Goal: Participate in discussion: Engage in conversation with other users on a specific topic

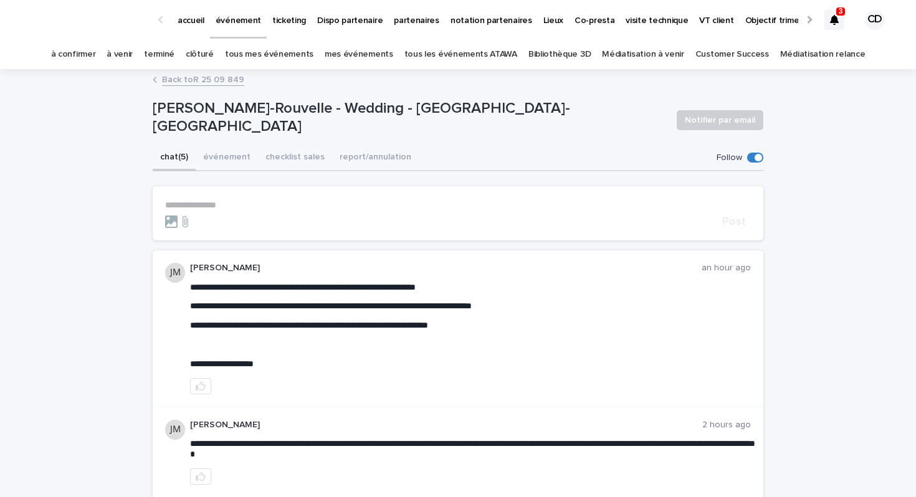
click at [834, 26] on div at bounding box center [834, 20] width 20 height 20
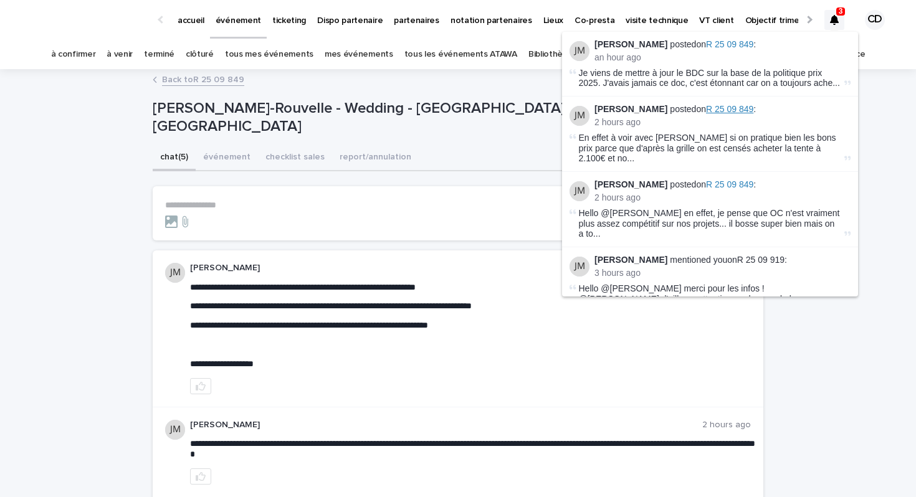
click at [737, 106] on span "R 25 09 849" at bounding box center [729, 109] width 47 height 10
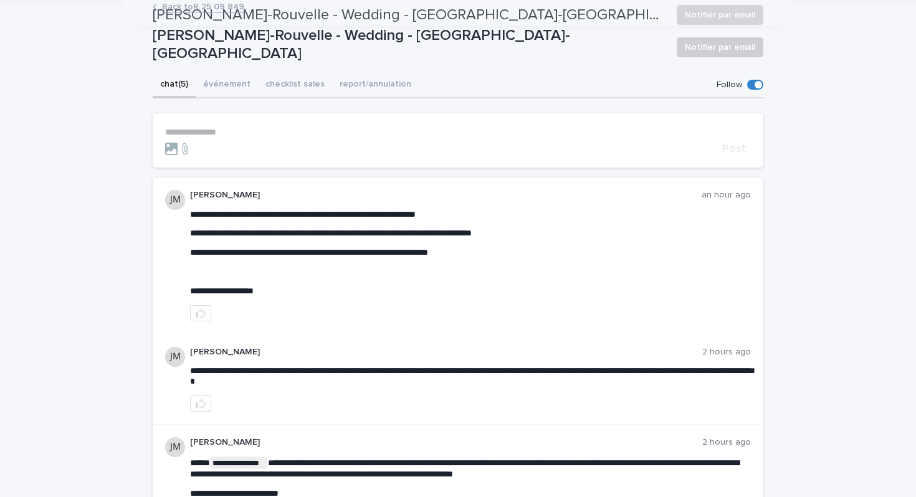
scroll to position [12, 0]
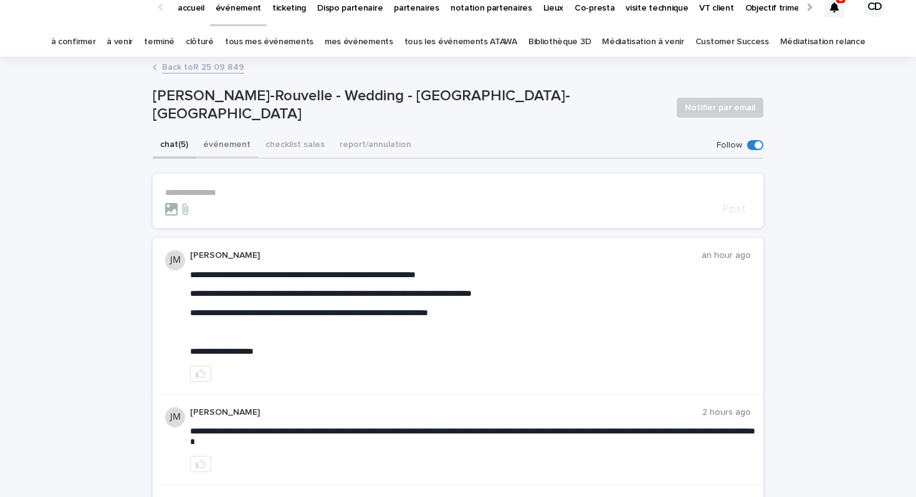
click at [252, 146] on button "événement" at bounding box center [227, 146] width 62 height 26
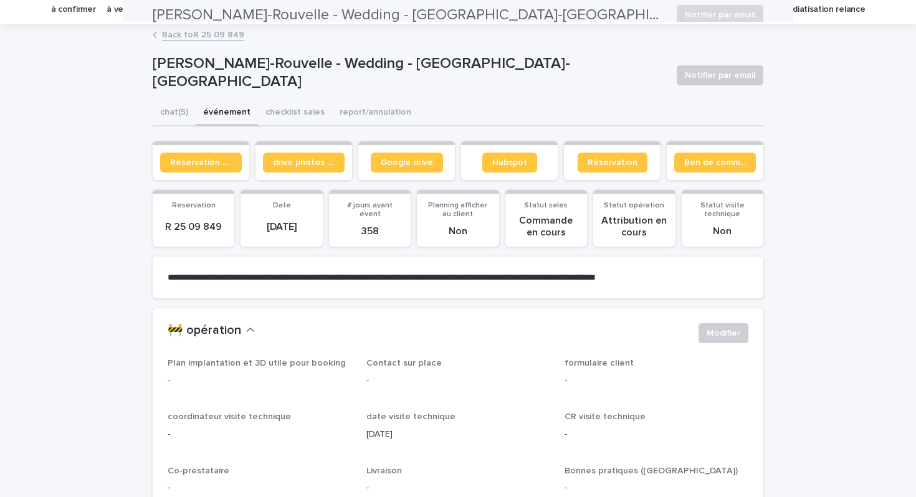
scroll to position [21, 0]
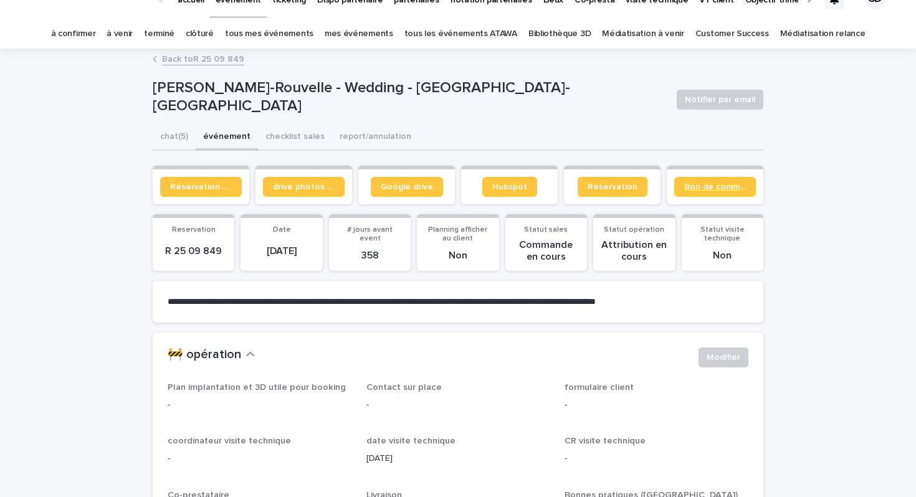
click at [711, 188] on span "Bon de commande" at bounding box center [715, 187] width 62 height 9
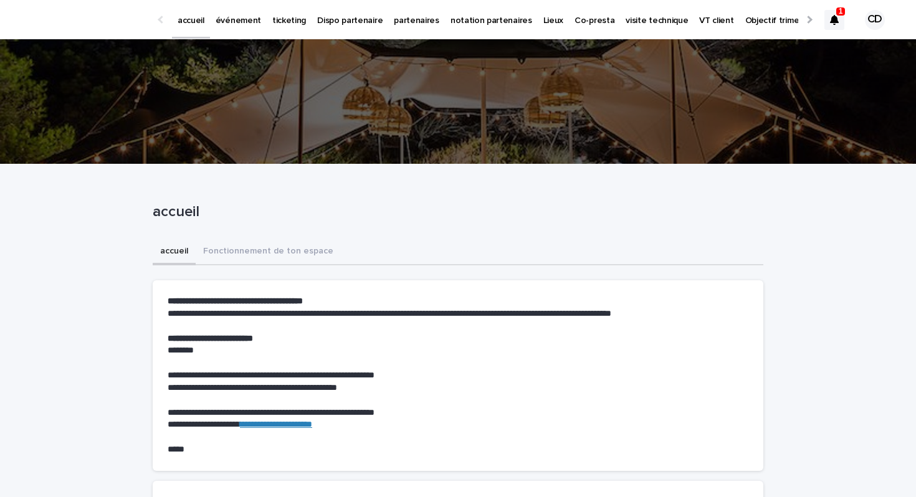
click at [826, 19] on div at bounding box center [834, 20] width 20 height 20
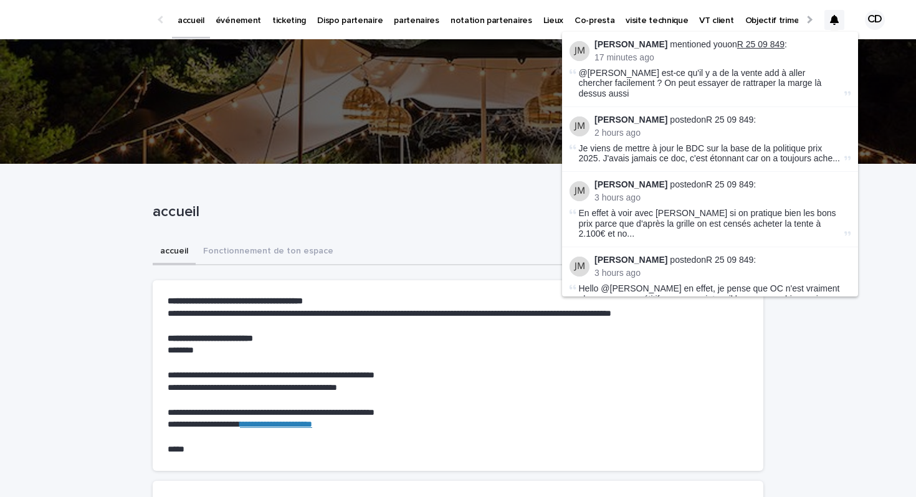
click at [748, 44] on link "R 25 09 849" at bounding box center [760, 44] width 47 height 10
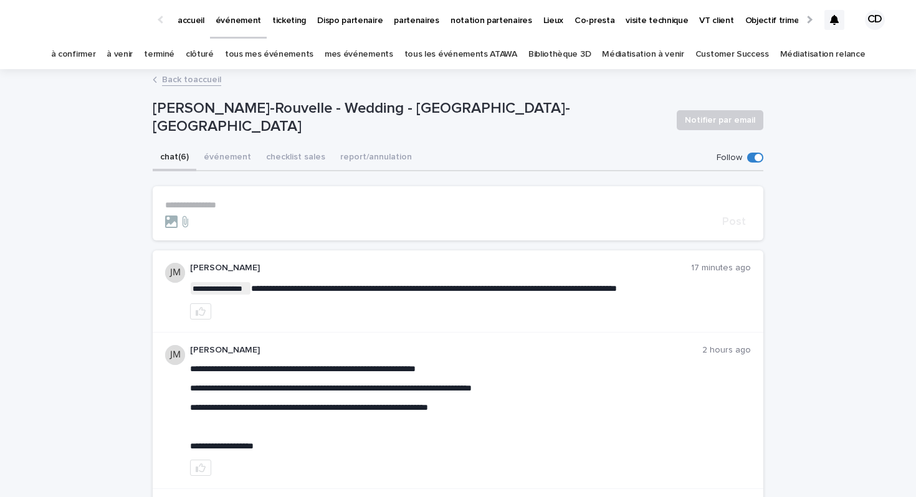
click at [158, 80] on div "Back to accueil" at bounding box center [457, 80] width 623 height 17
click at [176, 80] on link "Back to accueil" at bounding box center [191, 79] width 59 height 14
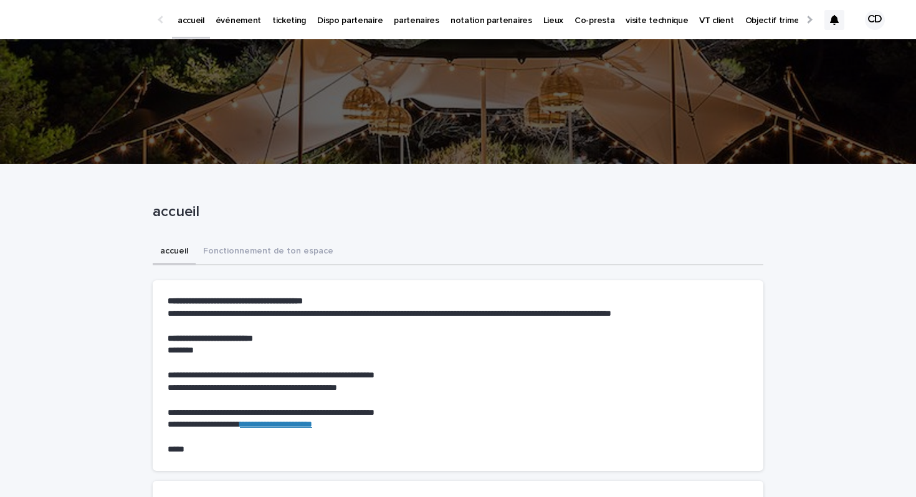
click at [832, 17] on icon at bounding box center [834, 20] width 9 height 10
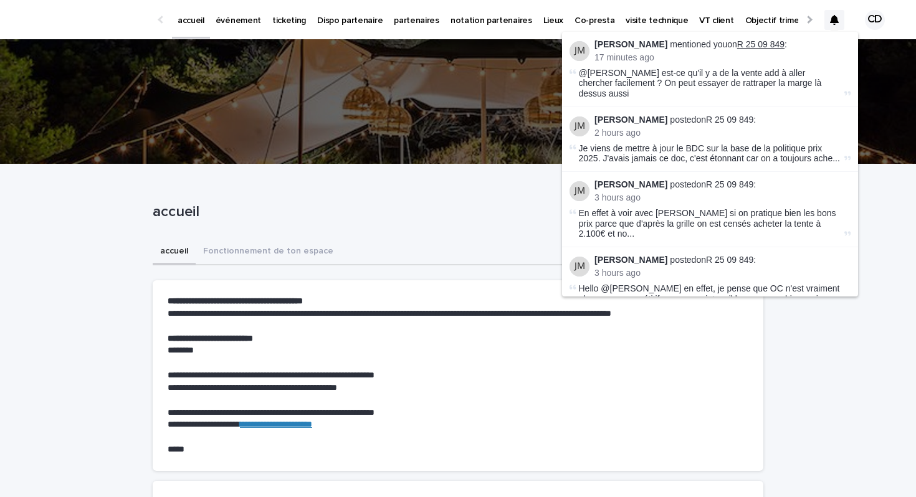
click at [748, 42] on link "R 25 09 849" at bounding box center [760, 44] width 47 height 10
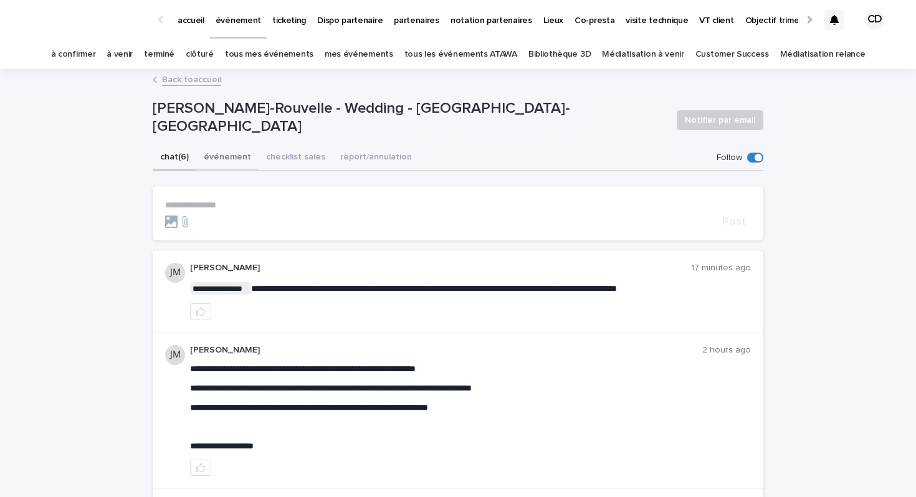
click at [218, 159] on button "événement" at bounding box center [227, 158] width 62 height 26
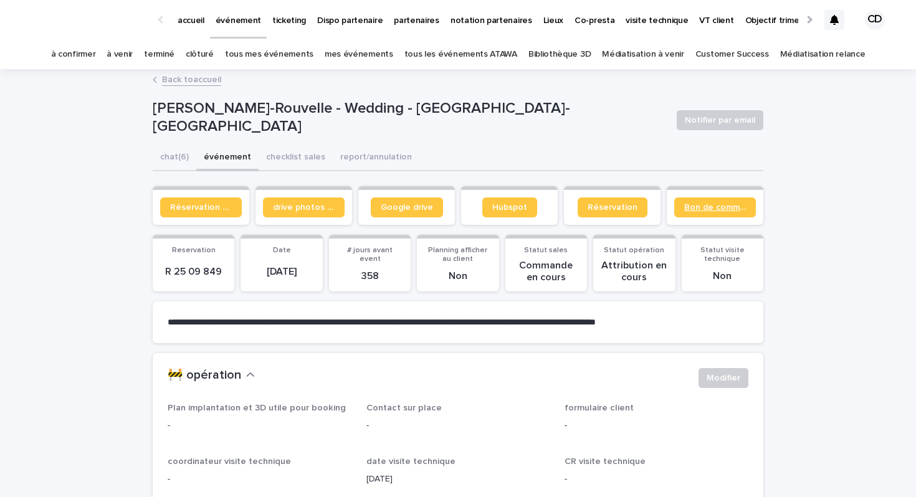
click at [692, 204] on span "Bon de commande" at bounding box center [715, 207] width 62 height 9
click at [174, 153] on button "chat (6)" at bounding box center [175, 158] width 44 height 26
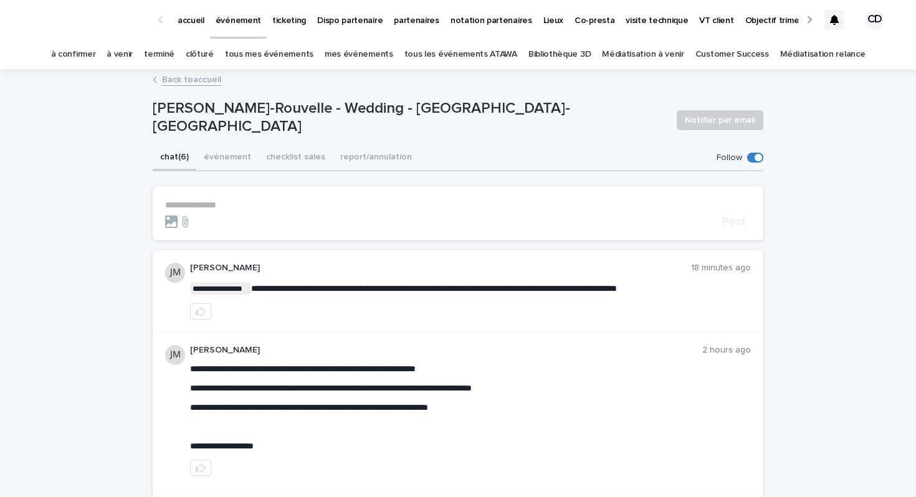
click at [217, 200] on p "**********" at bounding box center [458, 205] width 586 height 11
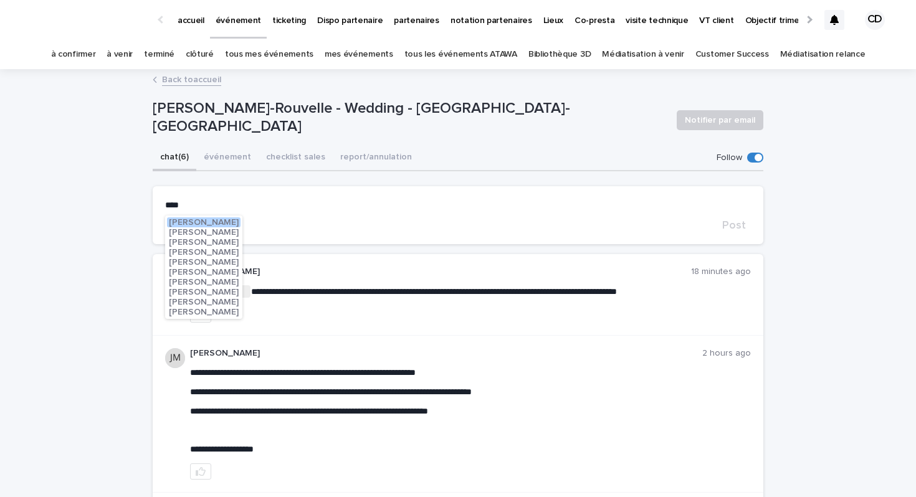
click at [196, 310] on span "[PERSON_NAME]" at bounding box center [204, 312] width 70 height 9
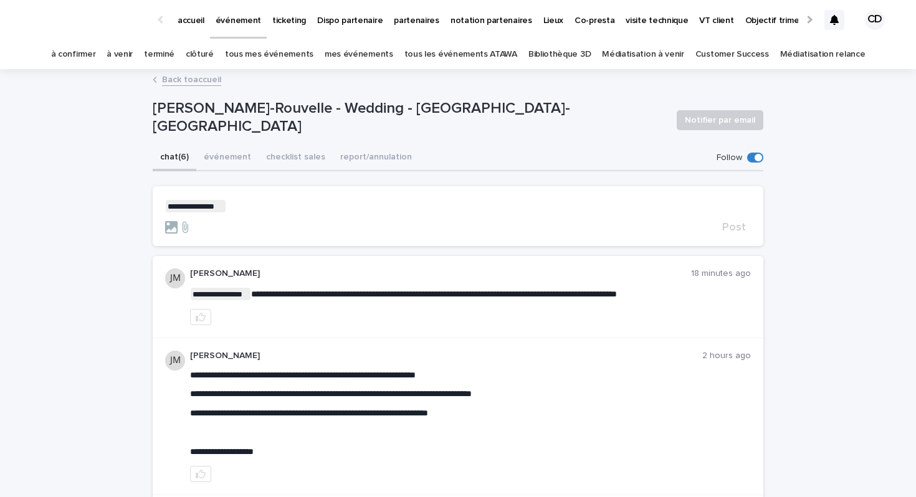
click at [247, 203] on p "**********" at bounding box center [458, 206] width 586 height 12
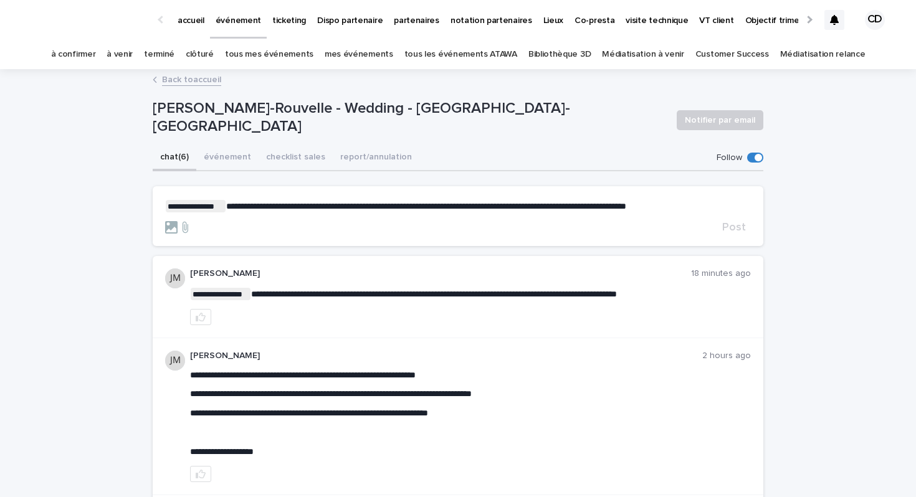
click at [252, 209] on span "**********" at bounding box center [426, 206] width 400 height 9
click at [700, 210] on p "**********" at bounding box center [458, 206] width 586 height 12
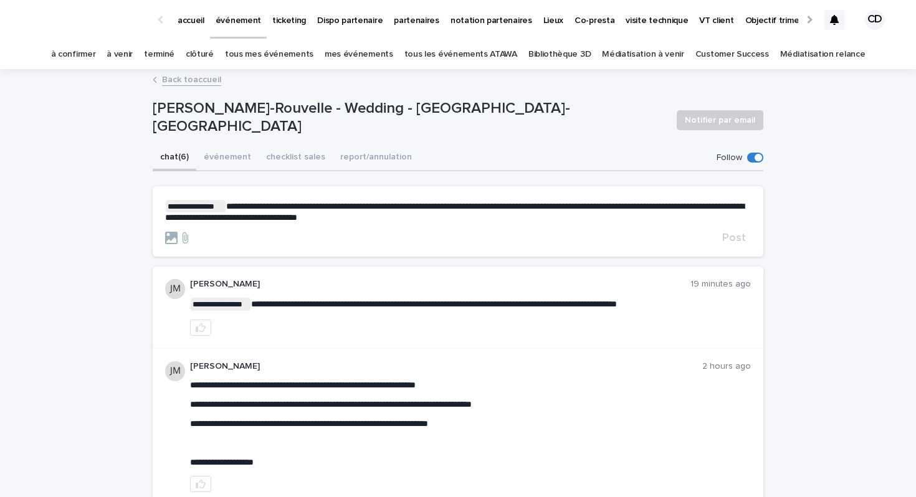
click at [167, 219] on span "**********" at bounding box center [454, 212] width 579 height 20
click at [738, 241] on span "Post" at bounding box center [734, 237] width 24 height 11
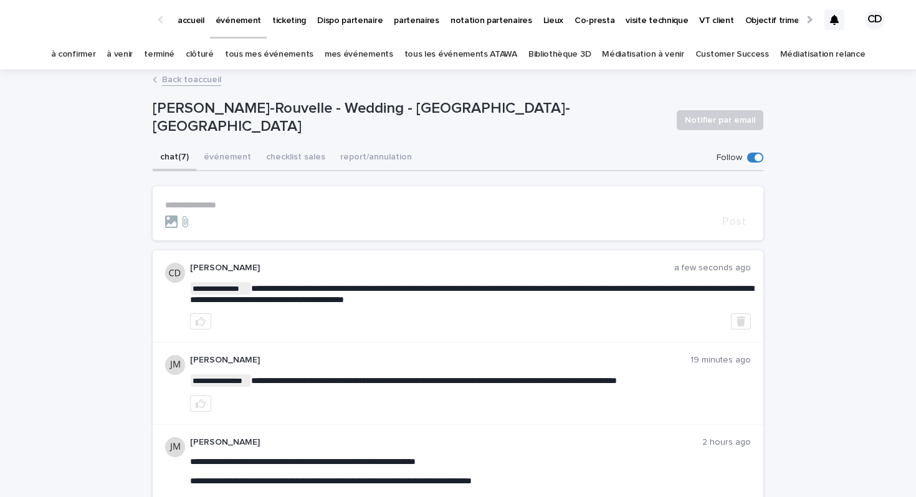
click at [193, 16] on p "accueil" at bounding box center [191, 13] width 27 height 26
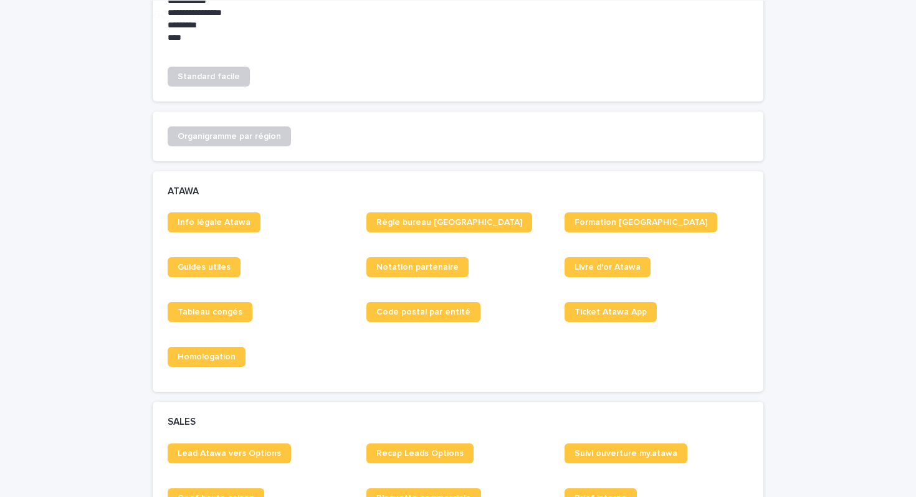
scroll to position [701, 0]
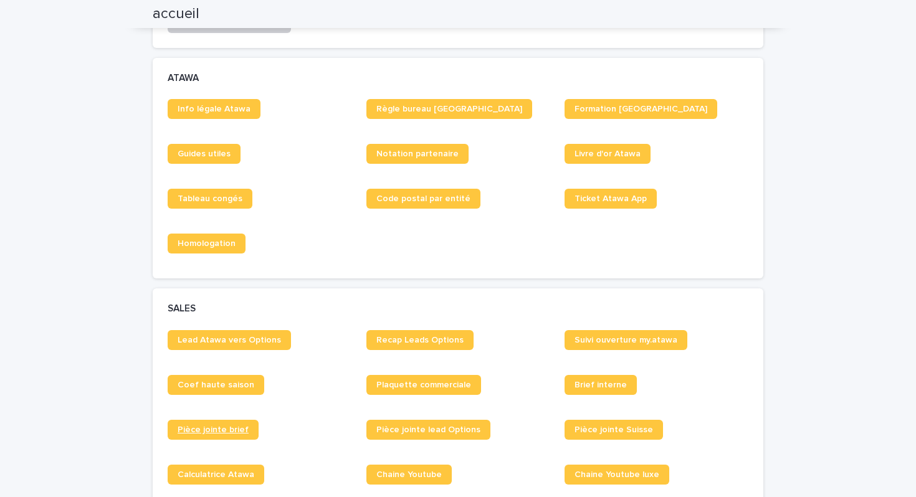
click at [250, 430] on link "Pièce jointe brief" at bounding box center [213, 430] width 91 height 20
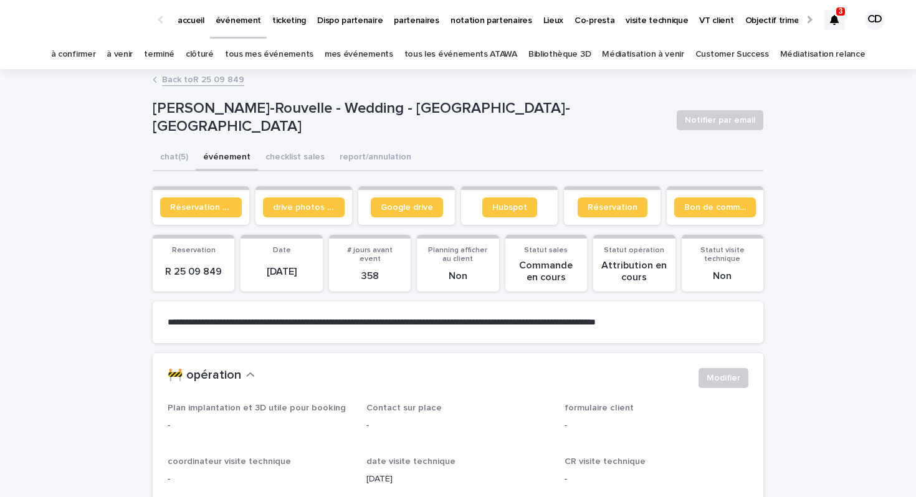
click at [841, 15] on p "3" at bounding box center [841, 11] width 4 height 9
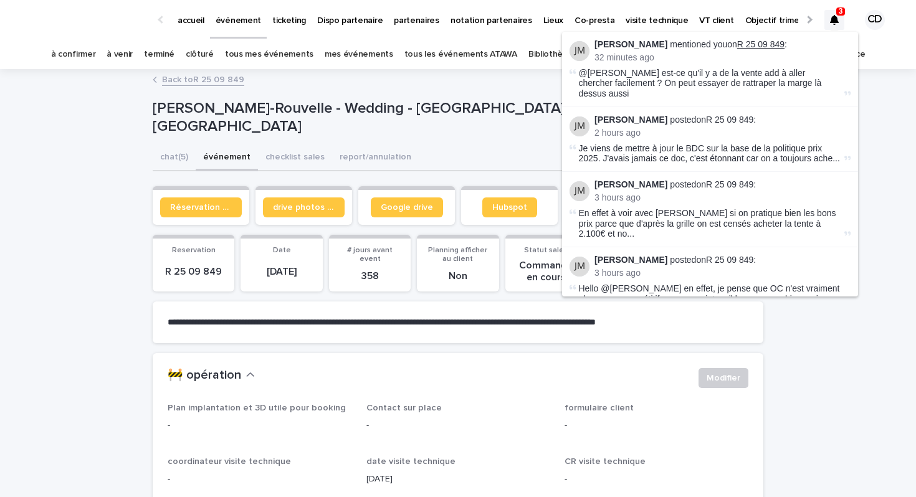
click at [751, 42] on link "R 25 09 849" at bounding box center [760, 44] width 47 height 10
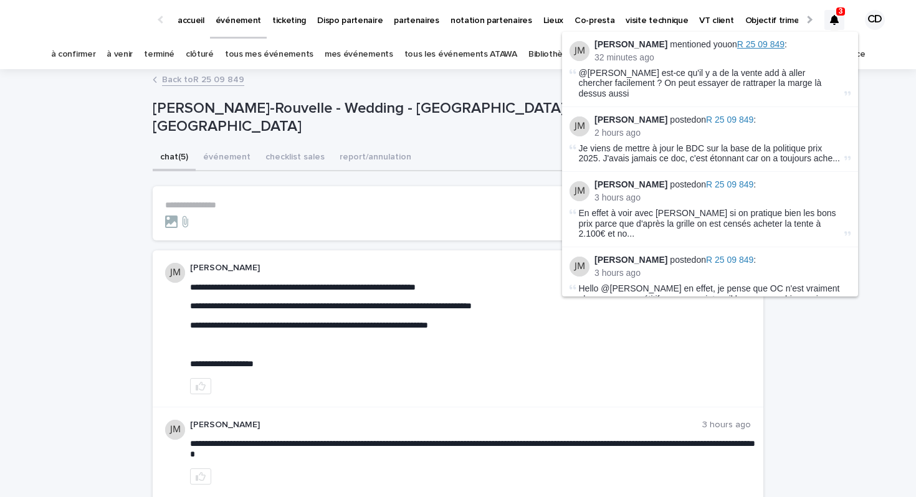
click at [745, 44] on span "R 25 09 849" at bounding box center [760, 44] width 47 height 10
